Goal: Communication & Community: Participate in discussion

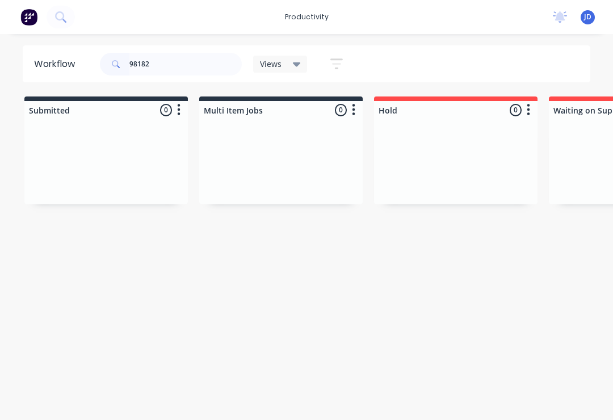
click at [186, 154] on div at bounding box center [105, 161] width 163 height 85
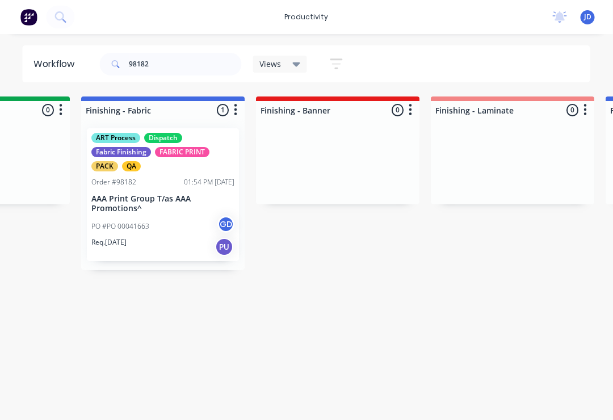
scroll to position [0, 2062]
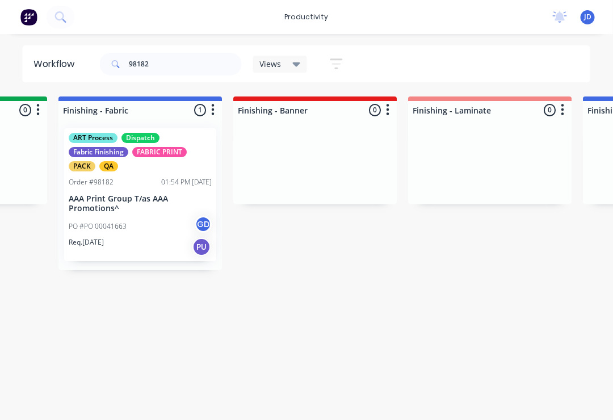
click at [136, 212] on div "ART Process Dispatch Fabric Finishing FABRIC PRINT PACK QA Order #98182 01:54 P…" at bounding box center [141, 194] width 152 height 133
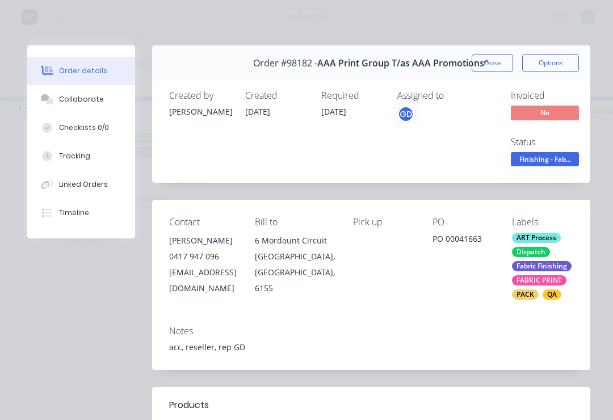
click at [90, 98] on div "Collaborate" at bounding box center [81, 99] width 45 height 10
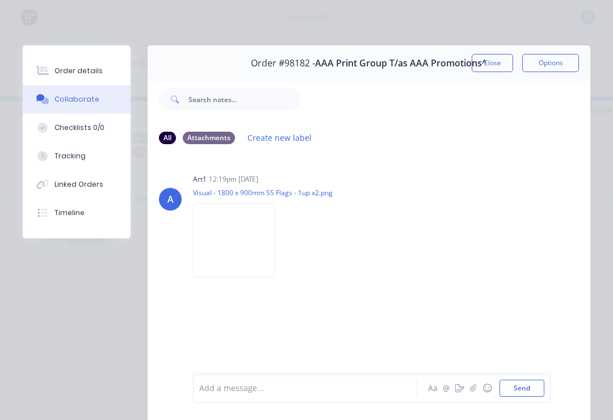
click at [478, 392] on button "button" at bounding box center [473, 388] width 14 height 14
click at [530, 386] on button "Send" at bounding box center [521, 387] width 45 height 17
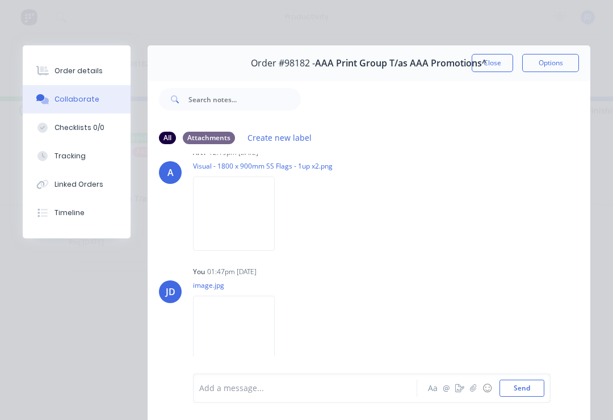
scroll to position [26, 0]
click at [485, 62] on button "Close" at bounding box center [491, 63] width 41 height 18
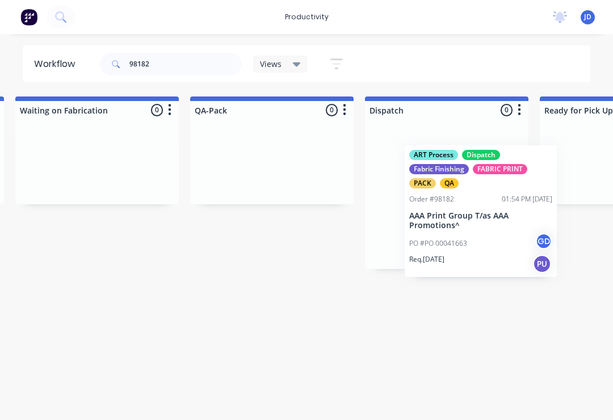
scroll to position [0, 2806]
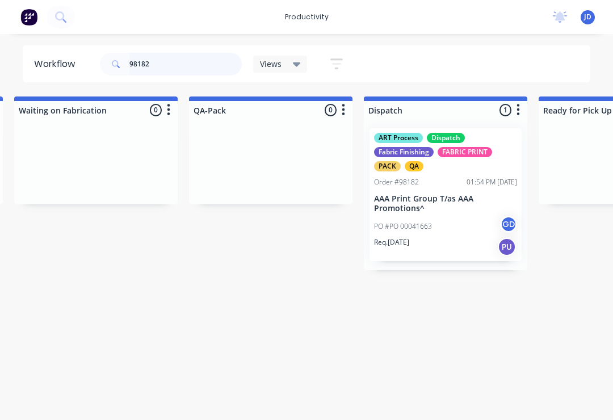
click at [167, 65] on input "98182" at bounding box center [185, 64] width 112 height 23
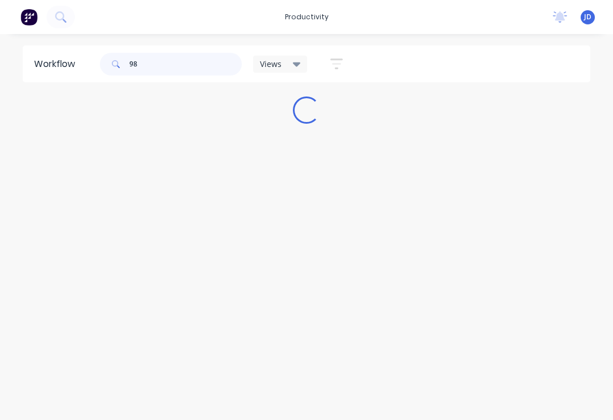
scroll to position [0, 0]
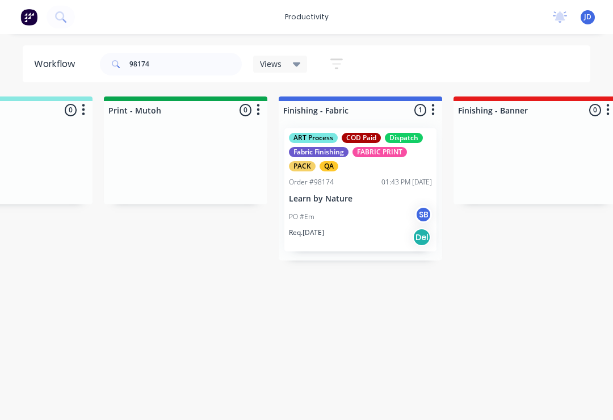
scroll to position [0, 1974]
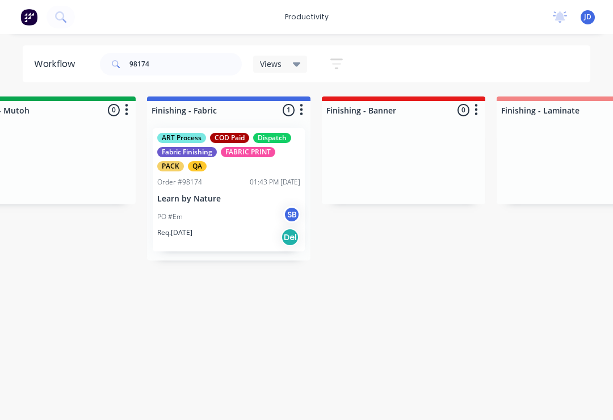
click at [241, 214] on div "PO #Em SB" at bounding box center [228, 217] width 143 height 22
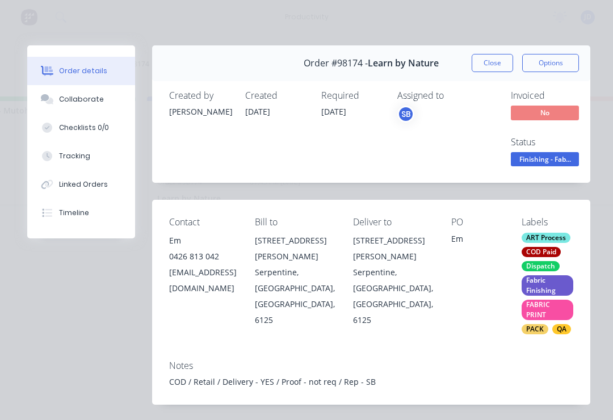
click at [94, 100] on div "Collaborate" at bounding box center [81, 99] width 45 height 10
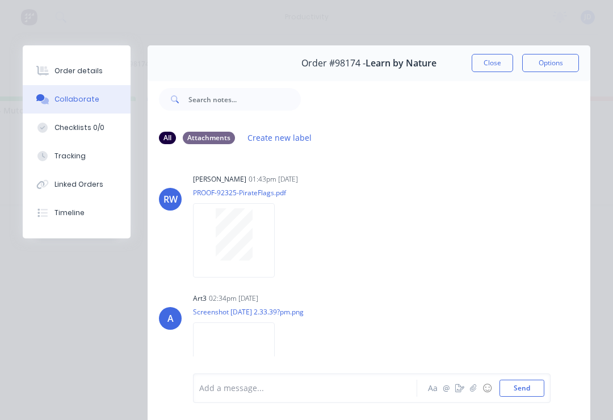
click at [466, 393] on button "button" at bounding box center [460, 388] width 14 height 14
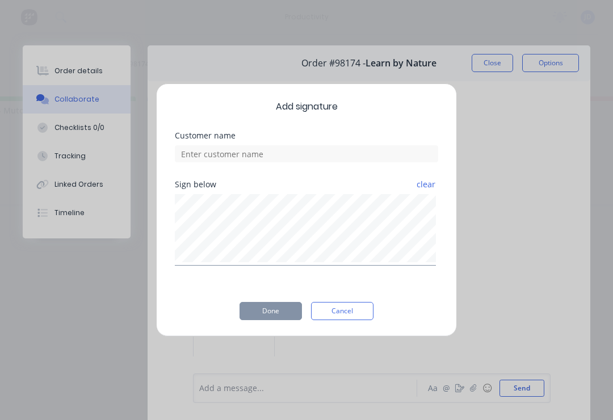
click at [348, 315] on button "Cancel" at bounding box center [342, 311] width 62 height 18
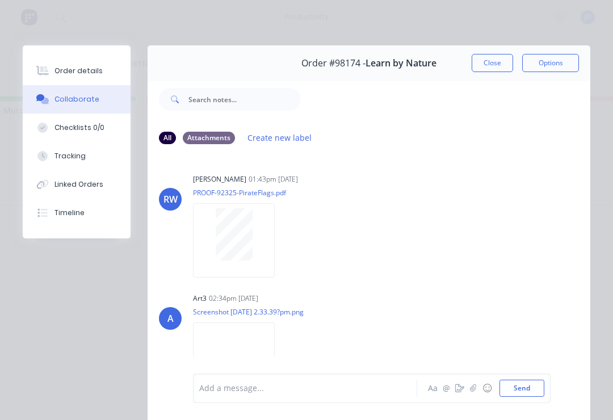
click at [470, 391] on icon "button" at bounding box center [473, 388] width 7 height 8
click at [522, 386] on button "Send" at bounding box center [521, 387] width 45 height 17
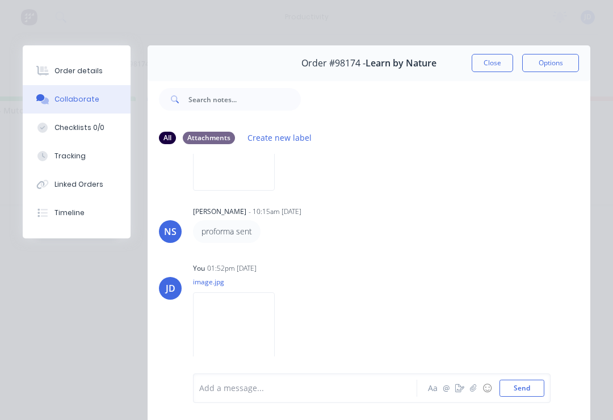
scroll to position [206, 0]
click at [495, 61] on button "Close" at bounding box center [491, 63] width 41 height 18
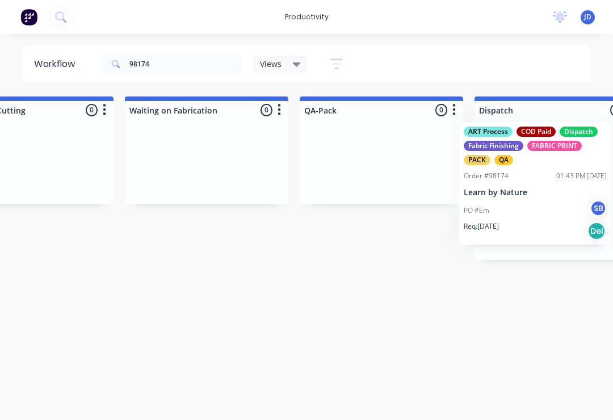
scroll to position [0, 2753]
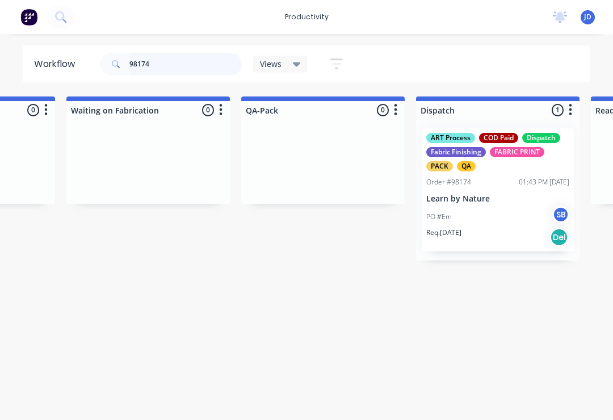
click at [170, 73] on input "98174" at bounding box center [185, 64] width 112 height 23
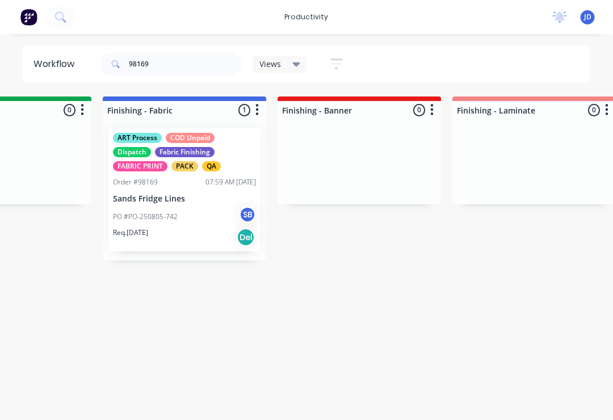
click at [187, 206] on div "PO #PO-250805-742 SB" at bounding box center [184, 217] width 143 height 22
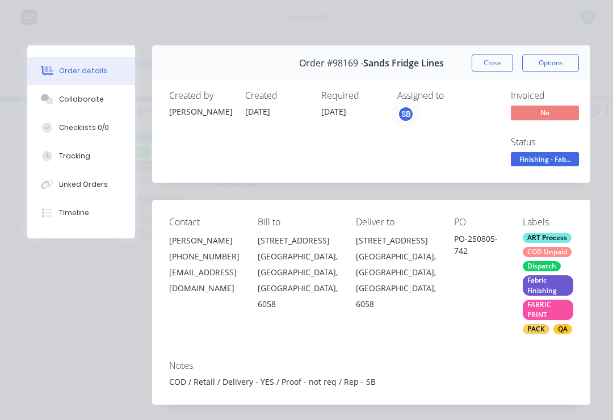
click at [95, 101] on div "Collaborate" at bounding box center [81, 99] width 45 height 10
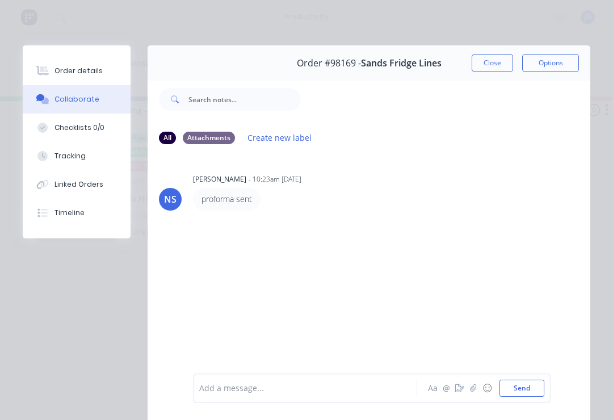
click at [476, 391] on icon "button" at bounding box center [473, 388] width 7 height 8
click at [526, 389] on button "Send" at bounding box center [521, 387] width 45 height 17
click at [491, 59] on button "Close" at bounding box center [491, 63] width 41 height 18
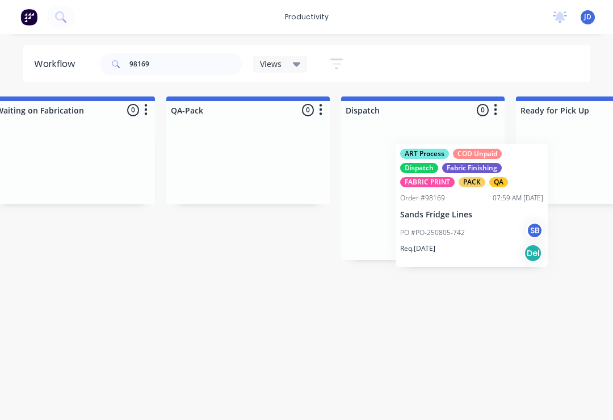
scroll to position [0, 2830]
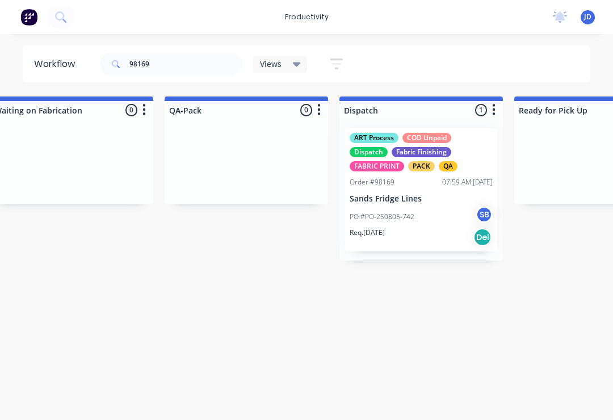
click at [436, 210] on div "PO #PO-250805-742 SB" at bounding box center [420, 217] width 143 height 22
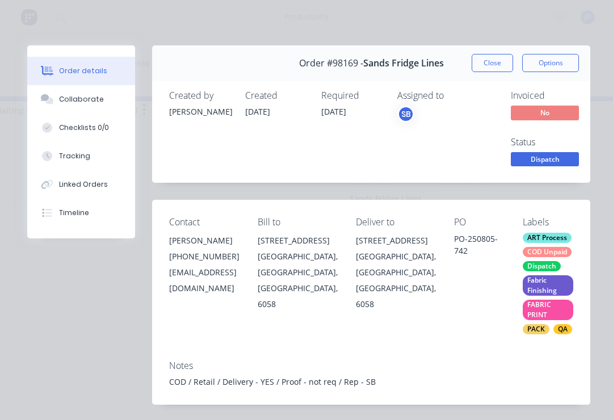
click at [93, 99] on div "Collaborate" at bounding box center [81, 99] width 45 height 10
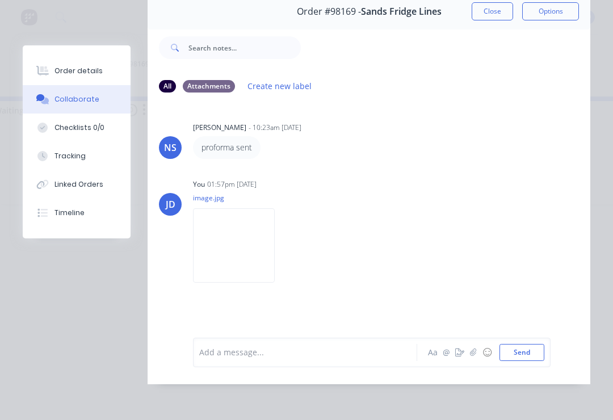
scroll to position [69, 0]
click at [478, 356] on button "button" at bounding box center [473, 352] width 14 height 14
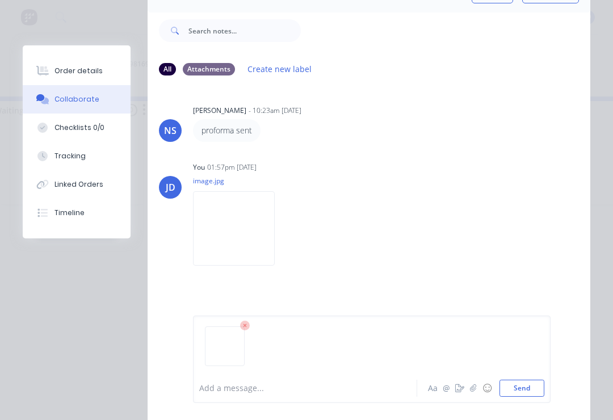
click at [530, 389] on button "Send" at bounding box center [521, 387] width 45 height 17
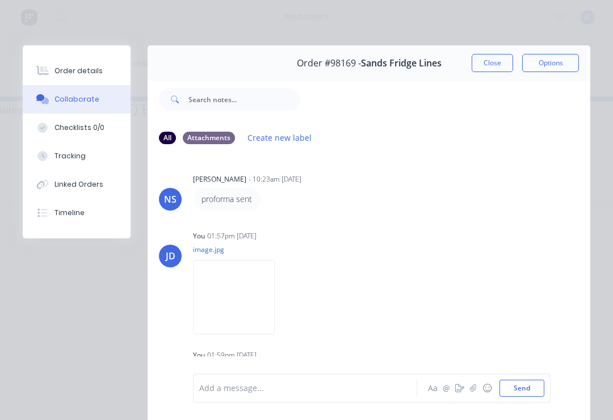
scroll to position [0, 0]
click at [502, 57] on button "Close" at bounding box center [491, 63] width 41 height 18
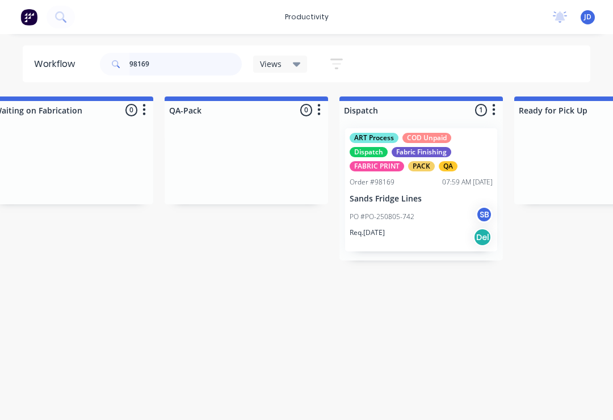
click at [172, 66] on input "98169" at bounding box center [185, 64] width 112 height 23
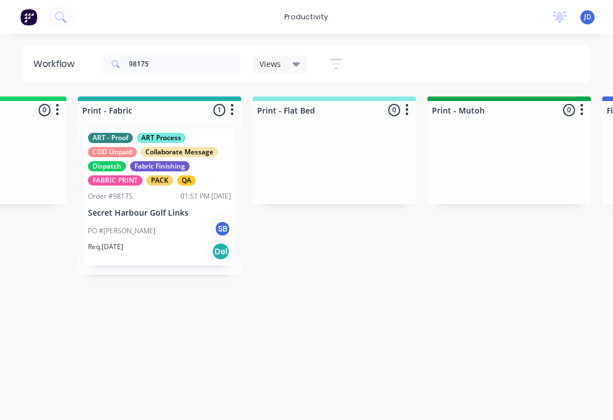
click at [169, 231] on div "PO #[PERSON_NAME] SB" at bounding box center [159, 231] width 143 height 22
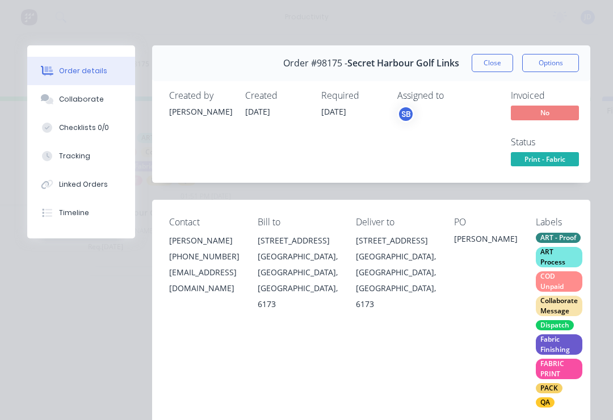
click at [92, 102] on div "Collaborate" at bounding box center [81, 99] width 45 height 10
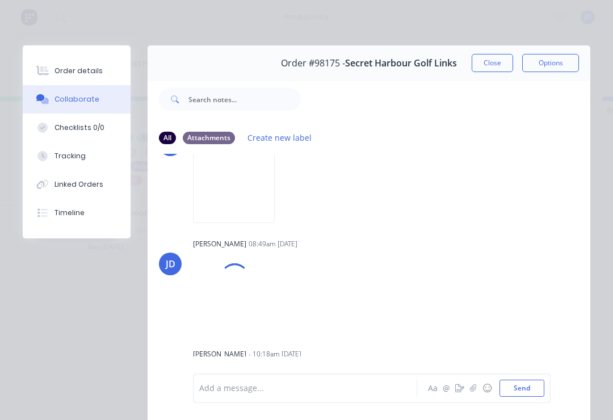
scroll to position [0, 0]
click at [474, 394] on button "button" at bounding box center [473, 388] width 14 height 14
click at [541, 394] on button "Send" at bounding box center [521, 387] width 45 height 17
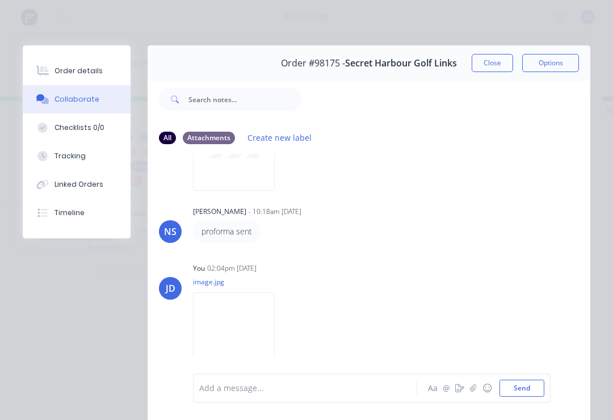
scroll to position [206, 0]
click at [475, 389] on icon "button" at bounding box center [473, 388] width 7 height 8
click at [537, 385] on button "Send" at bounding box center [521, 387] width 45 height 17
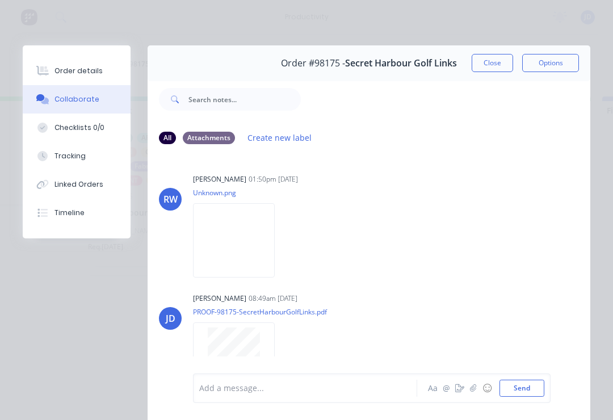
scroll to position [-1, 0]
click at [494, 66] on button "Close" at bounding box center [491, 63] width 41 height 18
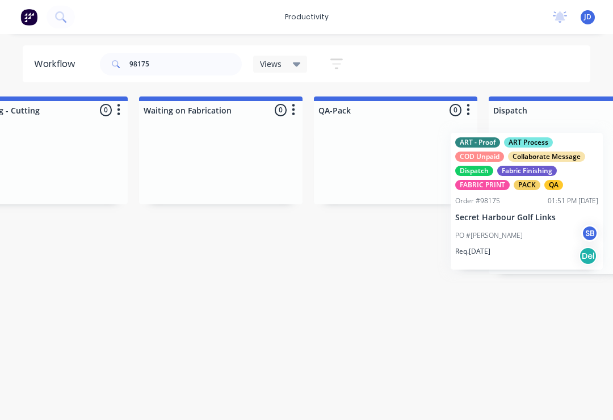
scroll to position [0, 2709]
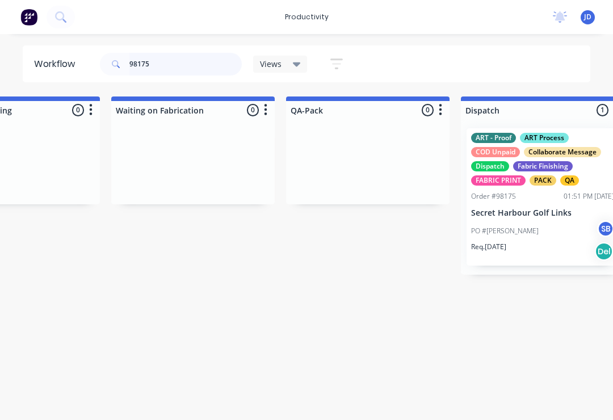
click at [175, 70] on input "98175" at bounding box center [185, 64] width 112 height 23
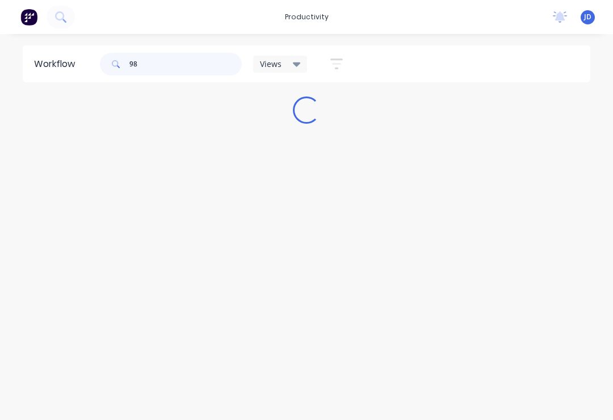
scroll to position [0, 0]
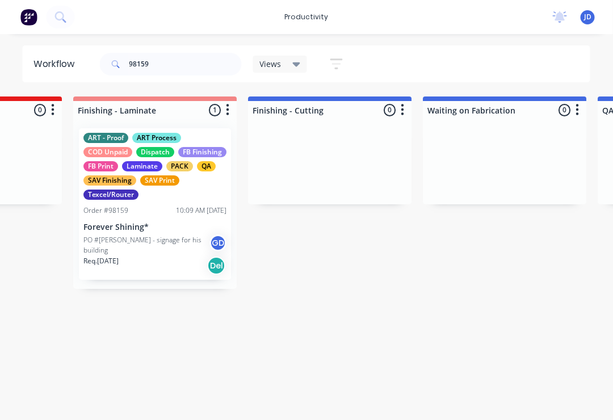
click at [160, 233] on div "ART - Proof ART Process COD Unpaid Dispatch FB Finishing FB Print Laminate PACK…" at bounding box center [155, 203] width 152 height 151
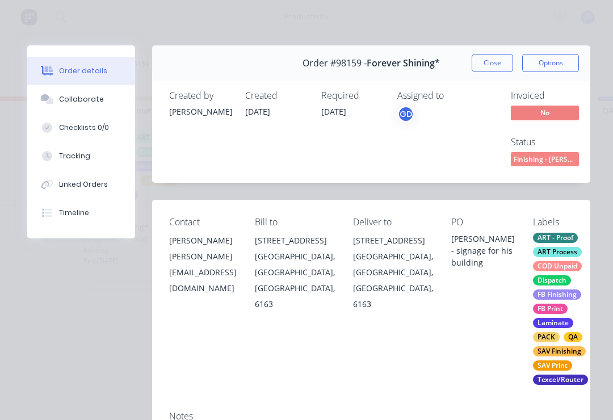
click at [96, 106] on button "Collaborate" at bounding box center [81, 99] width 108 height 28
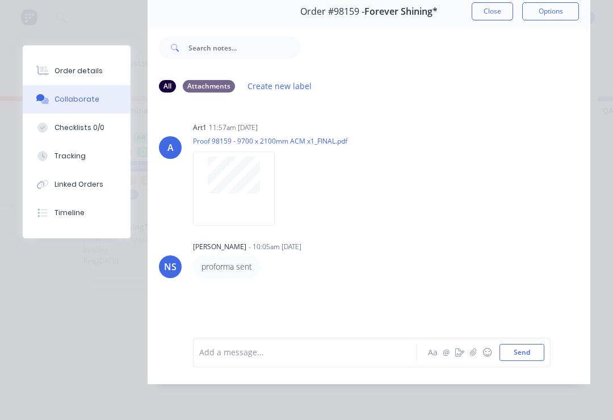
scroll to position [69, 0]
click at [470, 352] on icon "button" at bounding box center [473, 352] width 7 height 8
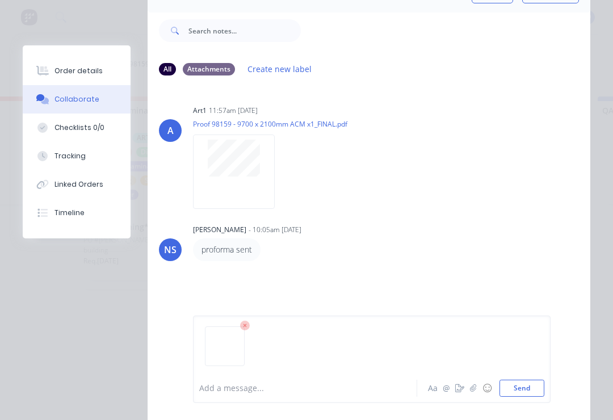
click at [511, 375] on div at bounding box center [371, 351] width 345 height 58
click at [531, 395] on button "Send" at bounding box center [521, 387] width 45 height 17
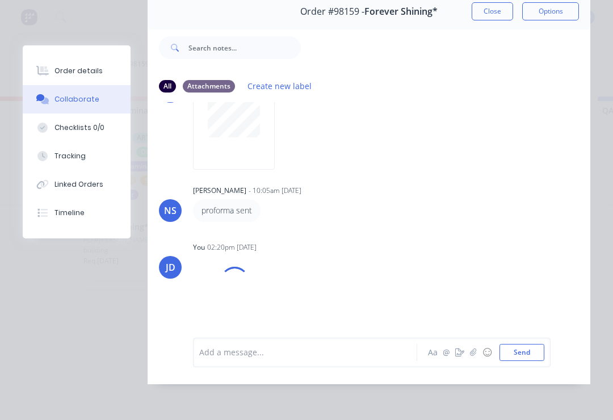
scroll to position [56, 0]
click at [475, 358] on button "button" at bounding box center [473, 352] width 14 height 14
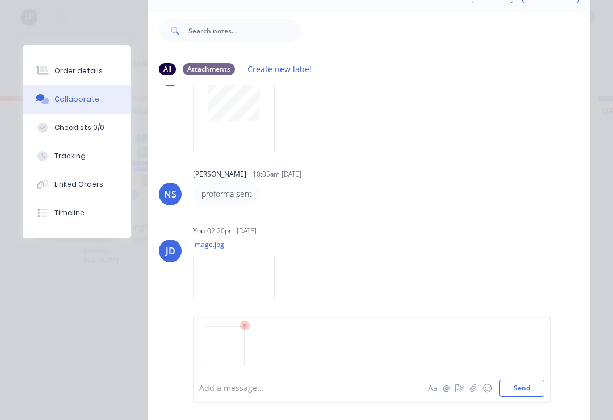
click at [539, 388] on button "Send" at bounding box center [521, 387] width 45 height 17
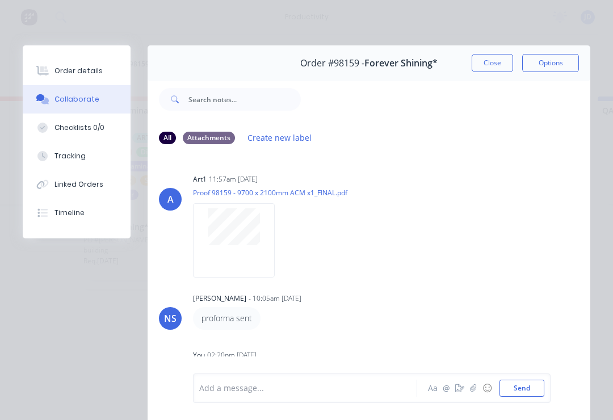
scroll to position [0, 0]
click at [492, 64] on button "Close" at bounding box center [491, 63] width 41 height 18
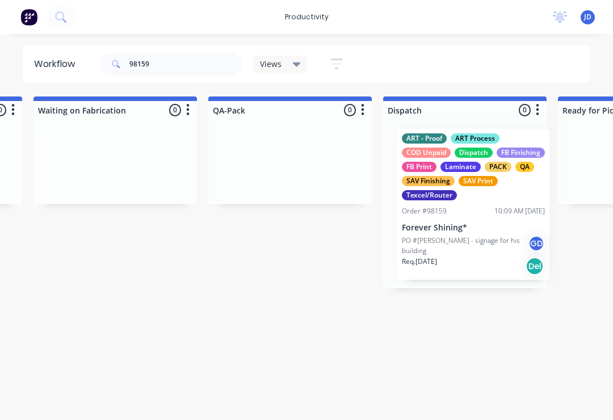
scroll to position [0, 2789]
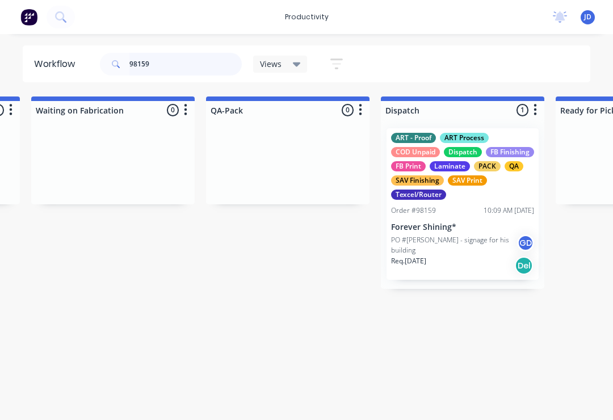
click at [166, 62] on input "98159" at bounding box center [185, 64] width 112 height 23
type input "9"
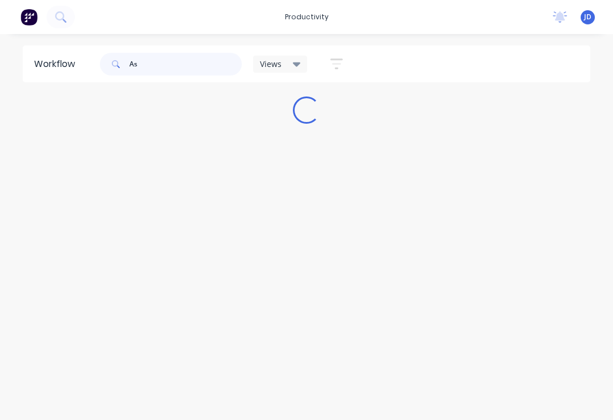
scroll to position [0, 0]
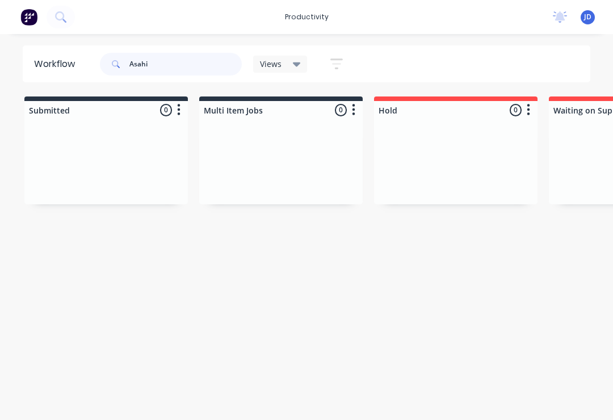
type input "Asahi"
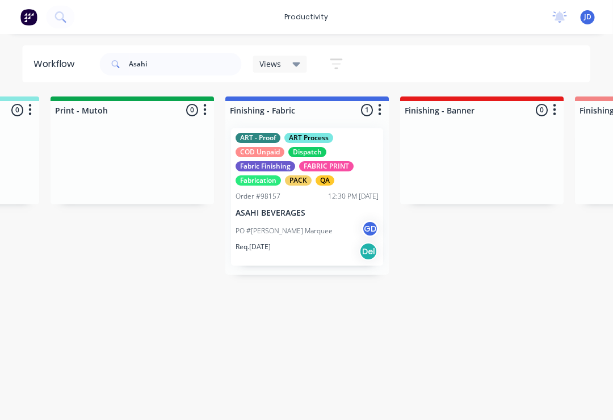
click at [296, 202] on div "ART - Proof ART Process COD Unpaid Dispatch Fabric Finishing FABRIC PRINT Fabri…" at bounding box center [307, 196] width 152 height 137
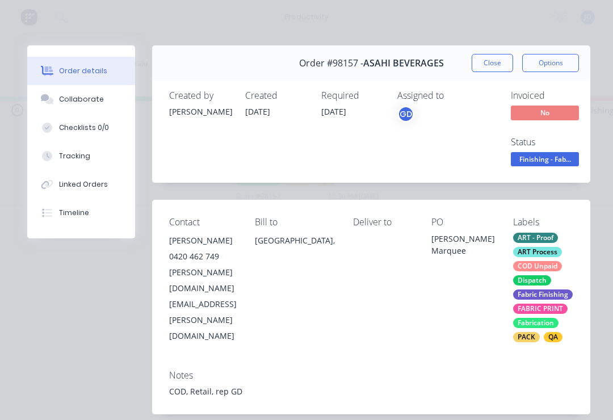
click at [90, 96] on div "Collaborate" at bounding box center [81, 99] width 45 height 10
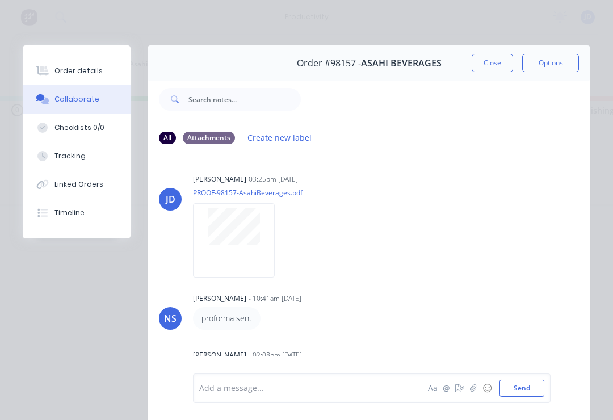
click at [86, 66] on div "Order details" at bounding box center [78, 71] width 48 height 10
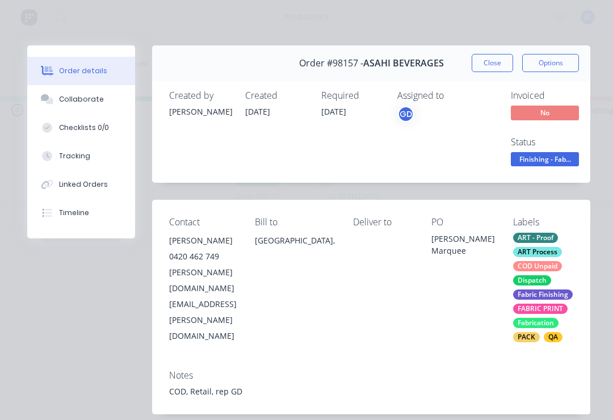
click at [492, 65] on button "Close" at bounding box center [491, 63] width 41 height 18
